Goal: Complete application form: Complete application form

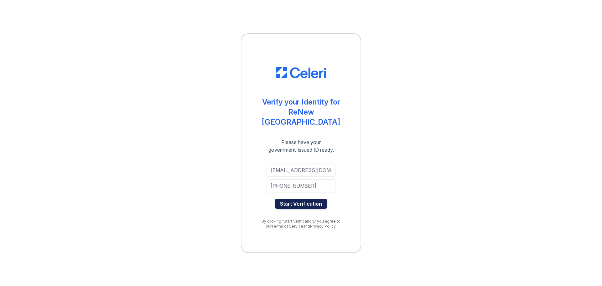
click at [299, 198] on button "Start Verification" at bounding box center [301, 203] width 52 height 10
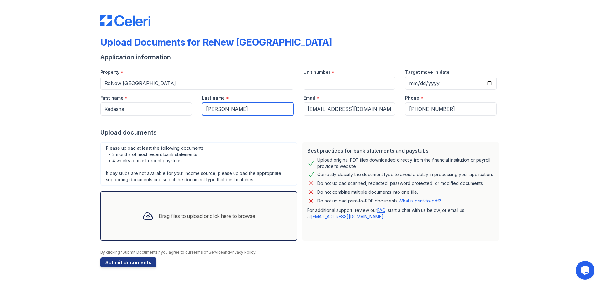
click at [223, 109] on input "[PERSON_NAME]" at bounding box center [248, 108] width 92 height 13
click at [162, 215] on div "Drag files to upload or click here to browse" at bounding box center [207, 216] width 97 height 8
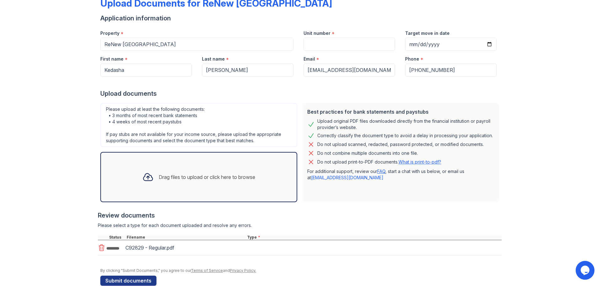
scroll to position [51, 0]
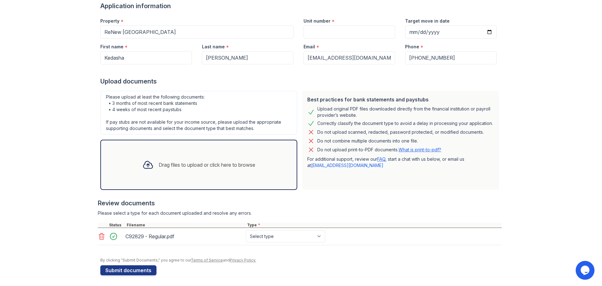
click at [199, 168] on div "Drag files to upload or click here to browse" at bounding box center [198, 164] width 123 height 21
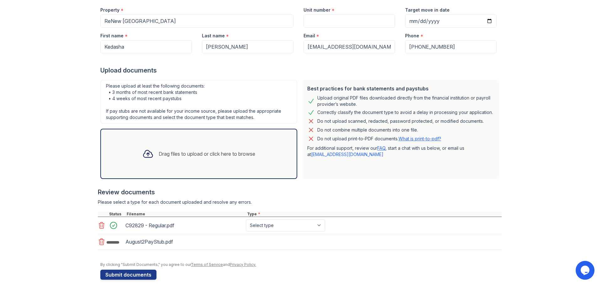
scroll to position [68, 0]
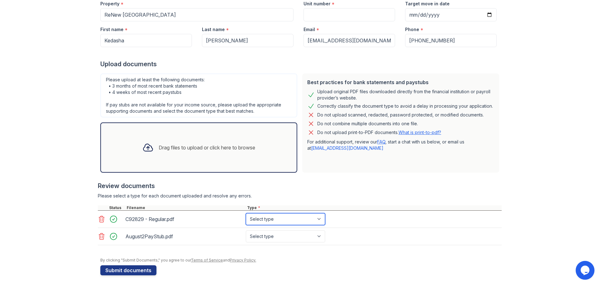
click at [282, 220] on select "Select type Paystub Bank Statement Offer Letter Tax Documents Benefit Award Let…" at bounding box center [285, 219] width 79 height 12
select select "paystub"
click at [246, 213] on select "Select type Paystub Bank Statement Offer Letter Tax Documents Benefit Award Let…" at bounding box center [285, 219] width 79 height 12
click at [270, 237] on select "Select type Paystub Bank Statement Offer Letter Tax Documents Benefit Award Let…" at bounding box center [285, 236] width 79 height 12
click at [246, 230] on select "Select type Paystub Bank Statement Offer Letter Tax Documents Benefit Award Let…" at bounding box center [285, 236] width 79 height 12
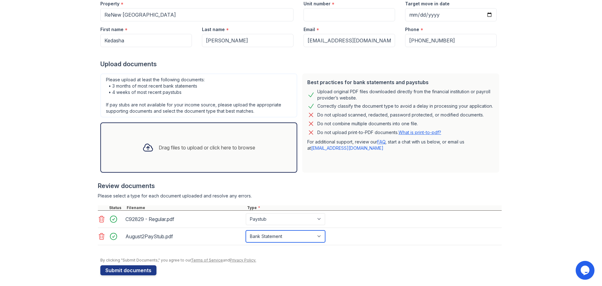
drag, startPoint x: 286, startPoint y: 239, endPoint x: 283, endPoint y: 236, distance: 4.4
click at [286, 239] on select "Select type Paystub Bank Statement Offer Letter Tax Documents Benefit Award Let…" at bounding box center [285, 236] width 79 height 12
select select "paystub"
click at [246, 230] on select "Select type Paystub Bank Statement Offer Letter Tax Documents Benefit Award Let…" at bounding box center [285, 236] width 79 height 12
click at [133, 268] on button "Submit documents" at bounding box center [128, 270] width 56 height 10
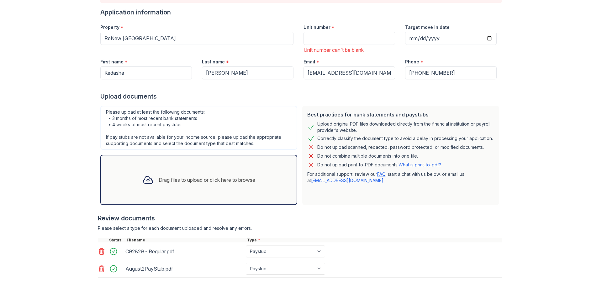
scroll to position [23, 0]
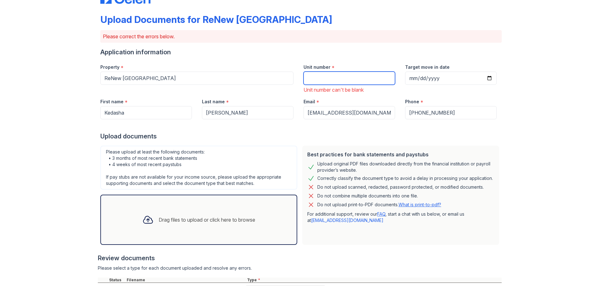
click at [336, 76] on input "Unit number" at bounding box center [349, 77] width 92 height 13
type input "216"
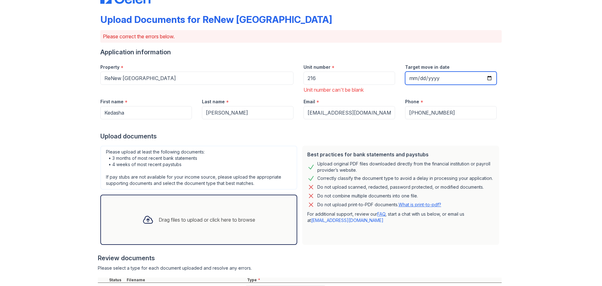
click at [486, 78] on input "Target move in date" at bounding box center [451, 77] width 92 height 13
type input "[DATE]"
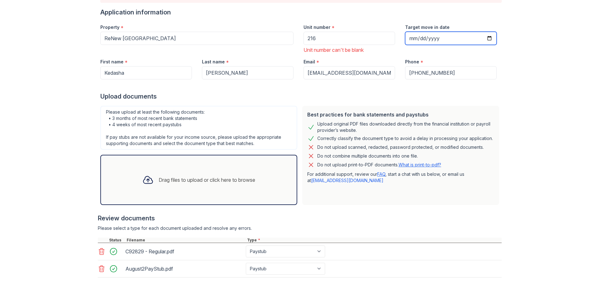
scroll to position [117, 0]
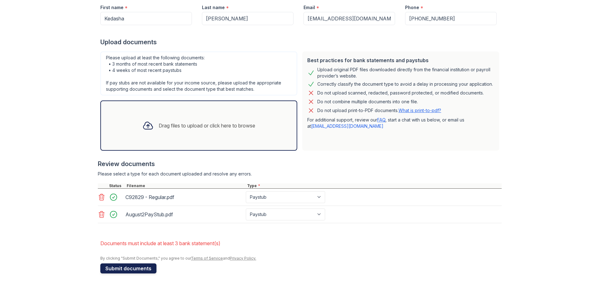
click at [120, 269] on button "Submit documents" at bounding box center [128, 268] width 56 height 10
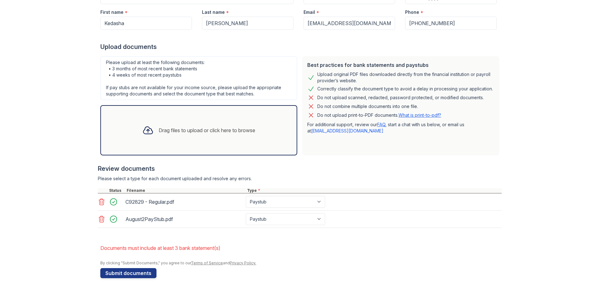
scroll to position [108, 0]
